Goal: Task Accomplishment & Management: Manage account settings

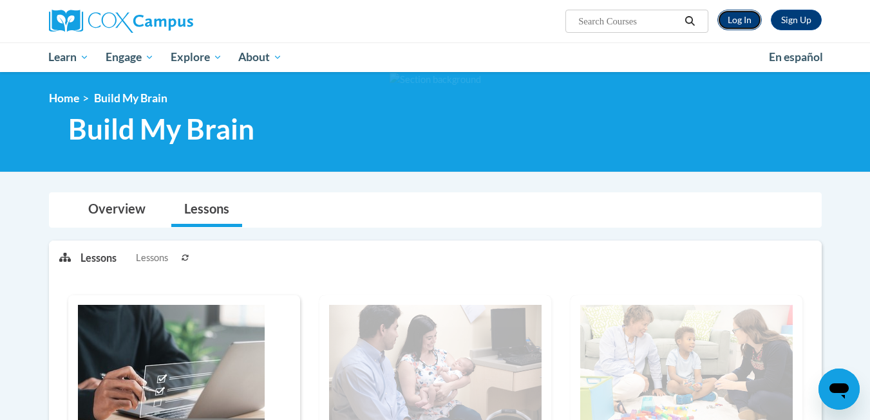
click at [748, 21] on link "Log In" at bounding box center [739, 20] width 44 height 21
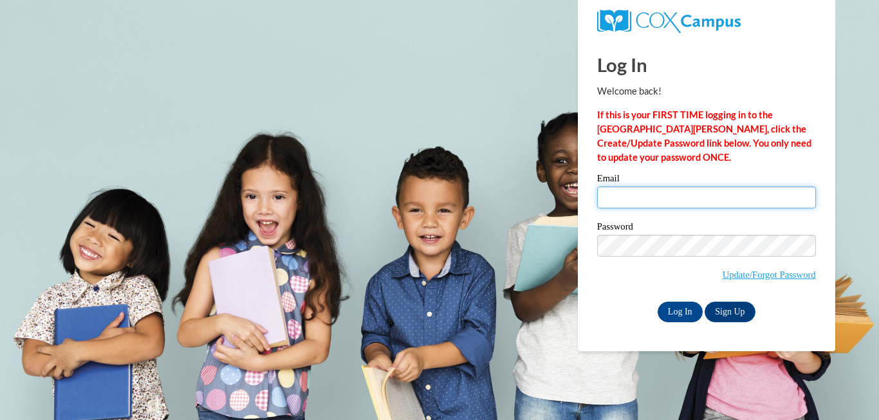
click at [671, 200] on input "Email" at bounding box center [706, 198] width 219 height 22
type input "countrygirlval@yahoo.com"
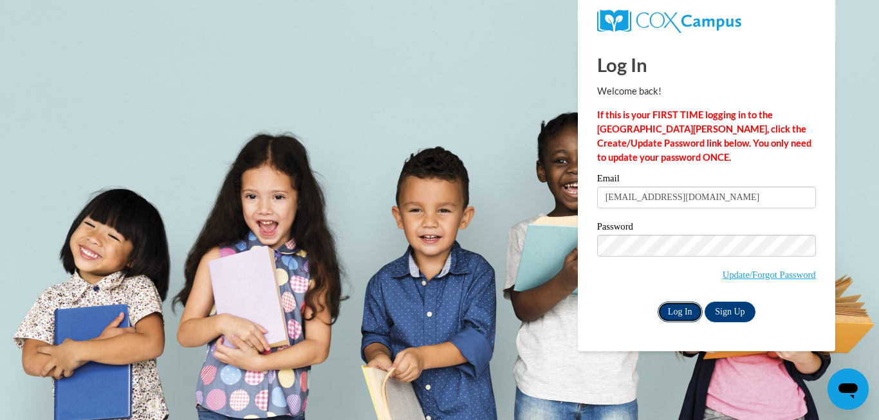
click at [678, 308] on input "Log In" at bounding box center [680, 312] width 45 height 21
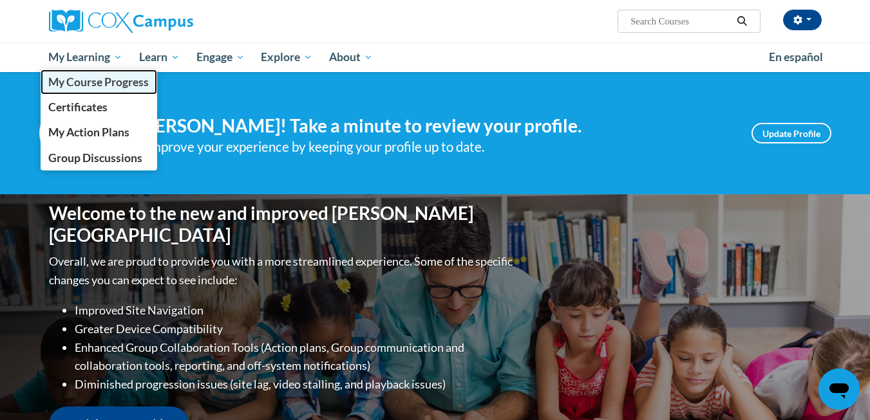
click at [86, 86] on span "My Course Progress" at bounding box center [98, 82] width 100 height 14
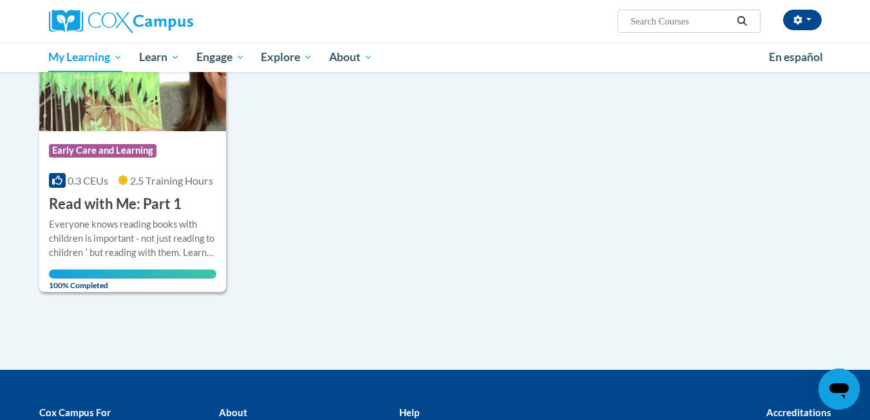
scroll to position [1307, 0]
